Goal: Find specific page/section: Find specific page/section

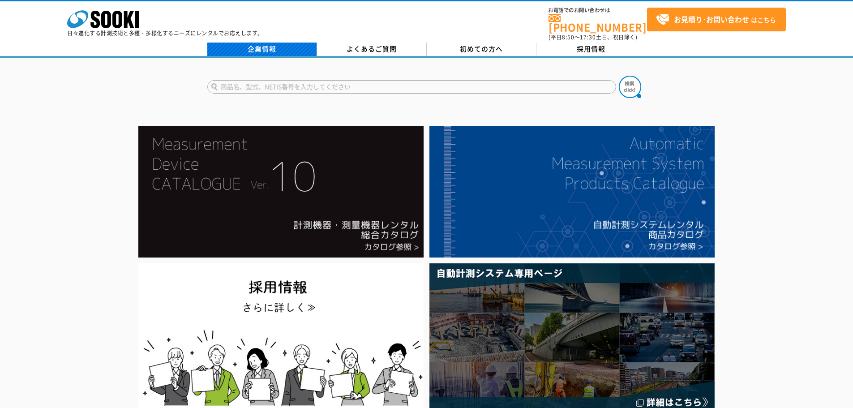
click at [283, 45] on link "企業情報" at bounding box center [262, 49] width 110 height 13
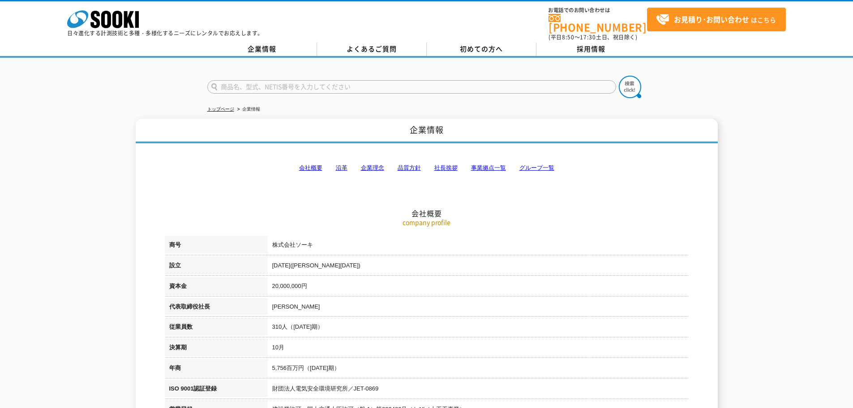
click at [538, 164] on link "グループ一覧" at bounding box center [536, 167] width 35 height 7
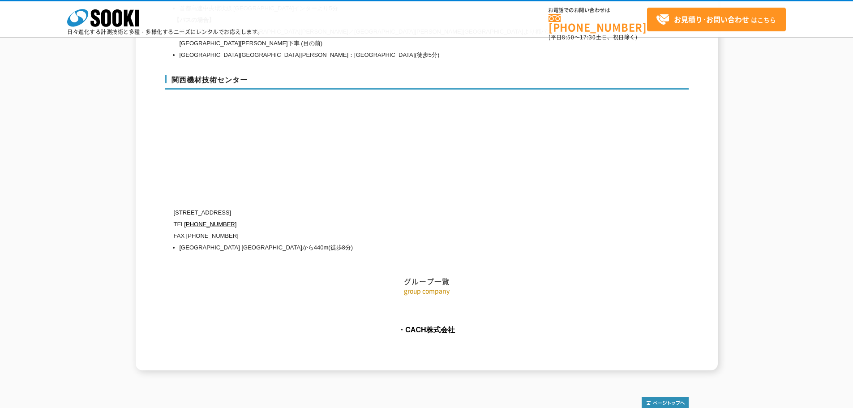
scroll to position [4023, 0]
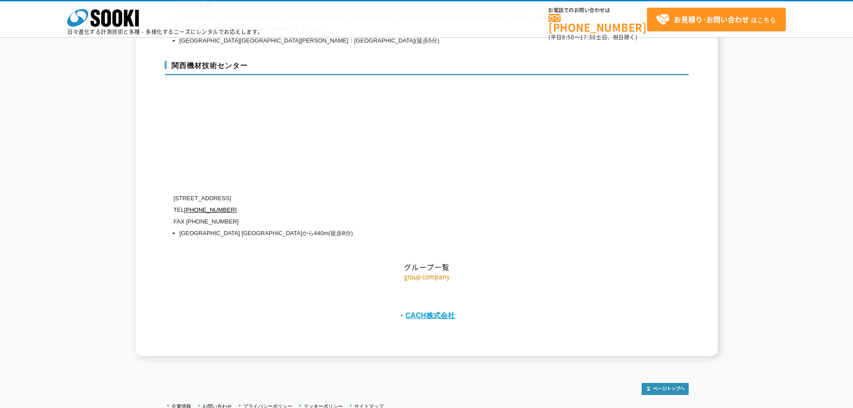
click at [419, 311] on link "CACH株式会社" at bounding box center [430, 315] width 50 height 8
